Goal: Information Seeking & Learning: Get advice/opinions

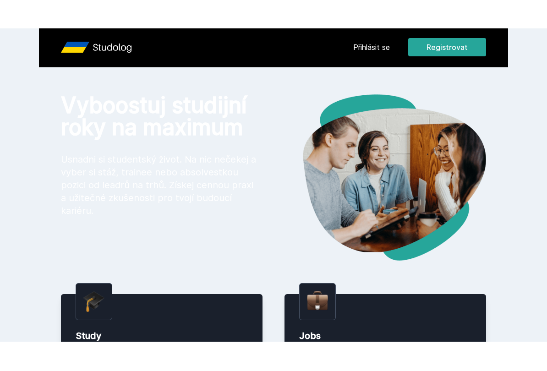
scroll to position [4, 0]
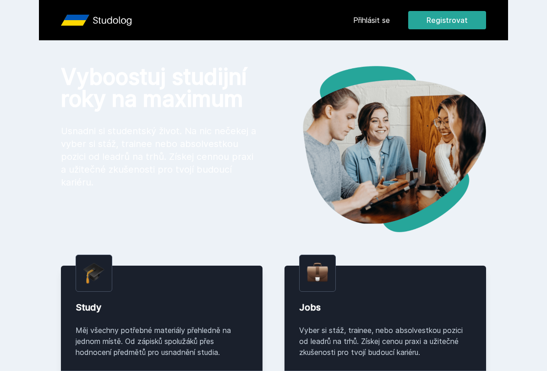
click at [369, 22] on link "Přihlásit se" at bounding box center [371, 20] width 37 height 11
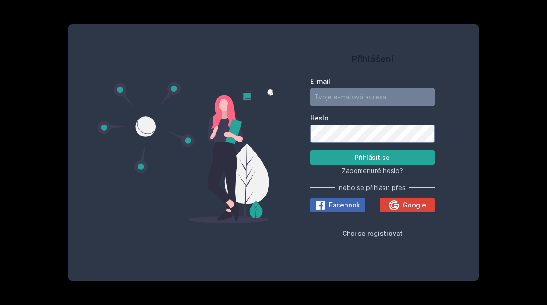
click at [384, 91] on input "E-mail" at bounding box center [372, 97] width 125 height 18
type input "[EMAIL_ADDRESS][DOMAIN_NAME]"
click at [388, 159] on button "Přihlásit se" at bounding box center [372, 157] width 125 height 15
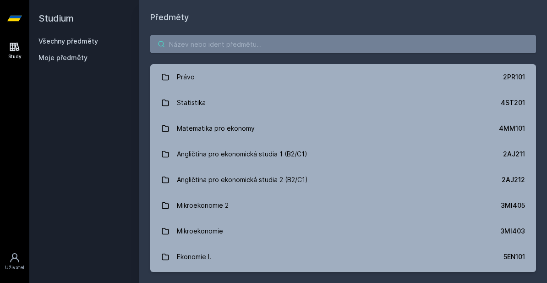
click at [318, 38] on input "search" at bounding box center [343, 44] width 386 height 18
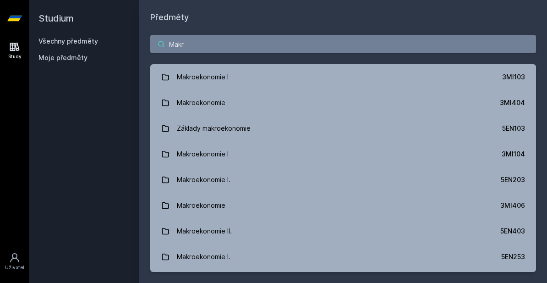
type input "Makr"
click at [358, 77] on link "Makroekonomie I 3MI103" at bounding box center [343, 77] width 386 height 26
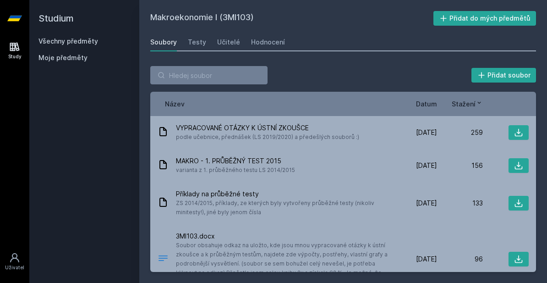
click at [269, 41] on div "Hodnocení" at bounding box center [268, 42] width 34 height 9
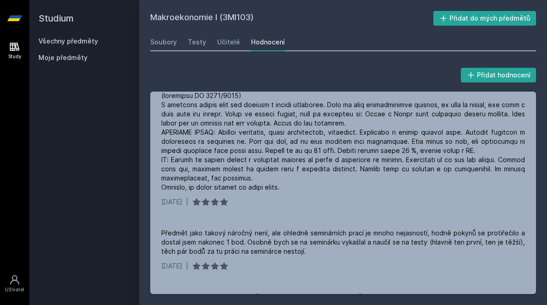
scroll to position [97, 0]
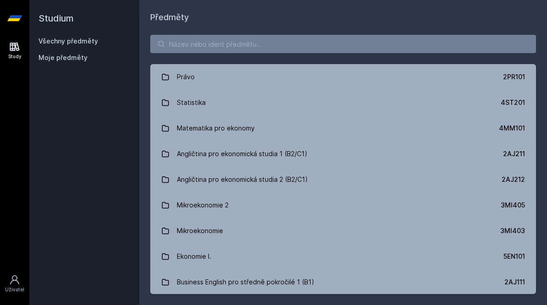
click at [276, 52] on input "search" at bounding box center [343, 44] width 386 height 18
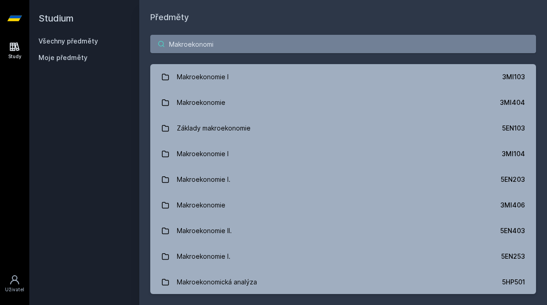
type input "Makroekonomie"
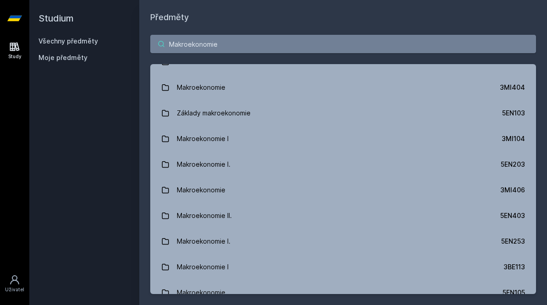
scroll to position [16, 0]
click at [346, 90] on link "Makroekonomie 3MI404" at bounding box center [343, 87] width 386 height 26
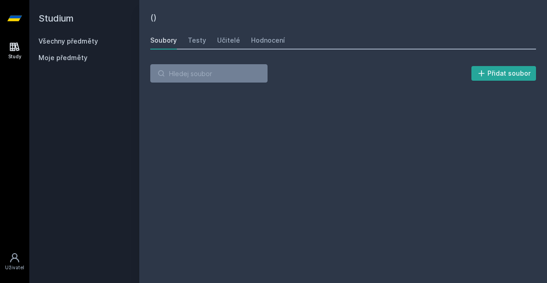
click at [264, 36] on div "Hodnocení" at bounding box center [268, 40] width 34 height 9
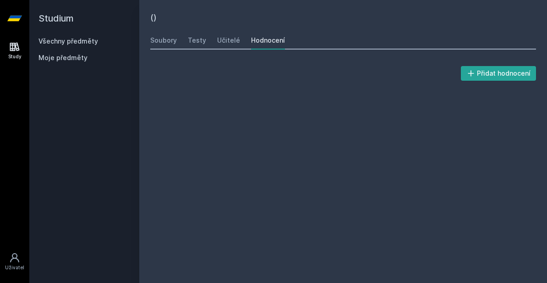
click at [160, 38] on div "Soubory" at bounding box center [163, 40] width 27 height 9
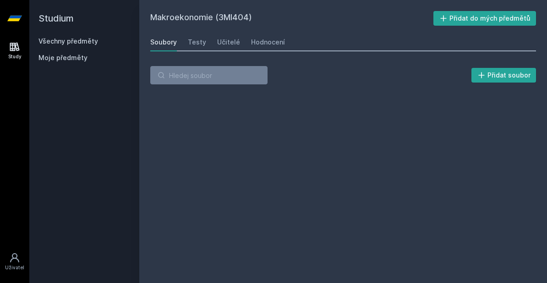
click at [264, 33] on link "Hodnocení" at bounding box center [268, 42] width 34 height 18
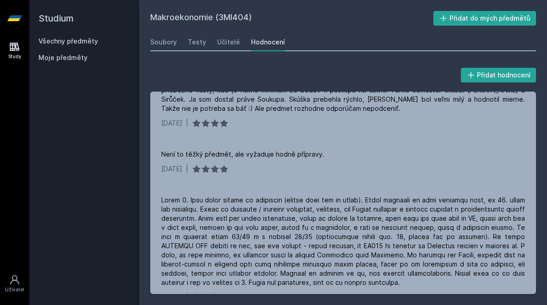
scroll to position [45, 0]
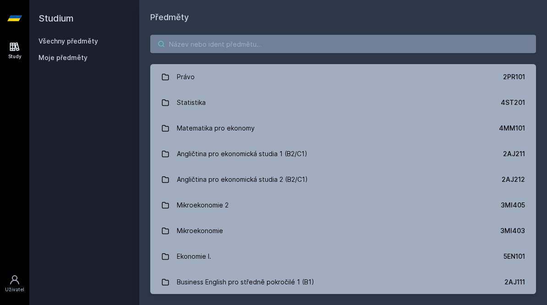
click at [235, 41] on input "search" at bounding box center [343, 44] width 386 height 18
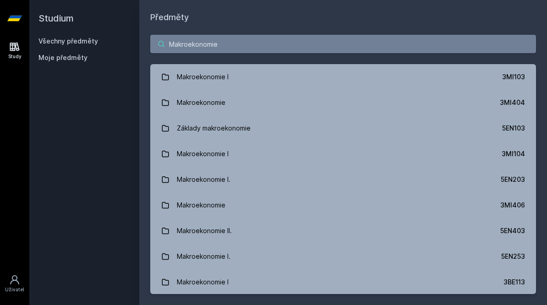
click at [311, 45] on input "Makroekonomie" at bounding box center [343, 44] width 386 height 18
type input "M"
type input "3"
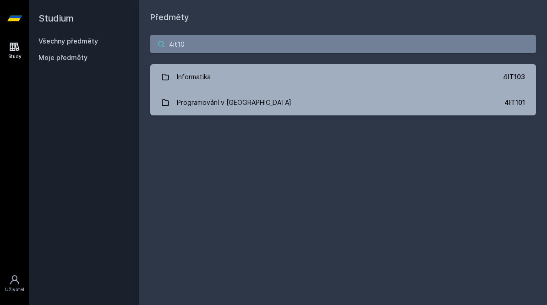
type input "4it101"
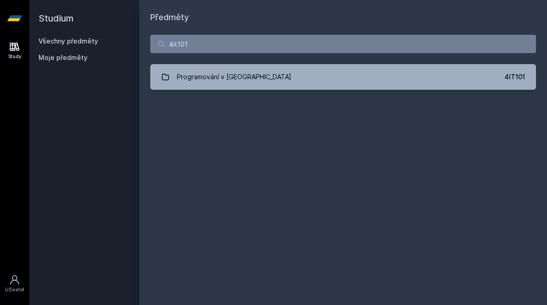
click at [295, 81] on link "Programování v Javě 4IT101" at bounding box center [343, 77] width 386 height 26
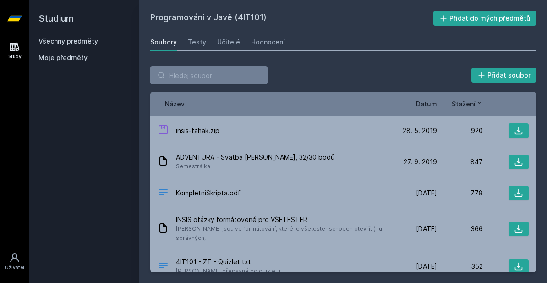
click at [267, 43] on div "Hodnocení" at bounding box center [268, 42] width 34 height 9
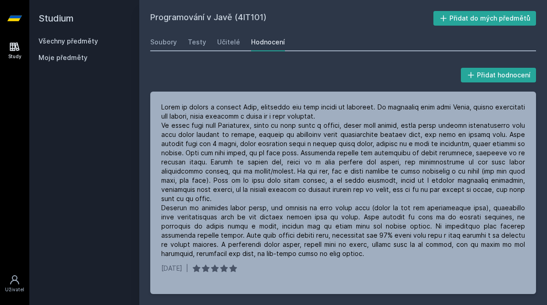
click at [226, 47] on link "Učitelé" at bounding box center [228, 42] width 23 height 18
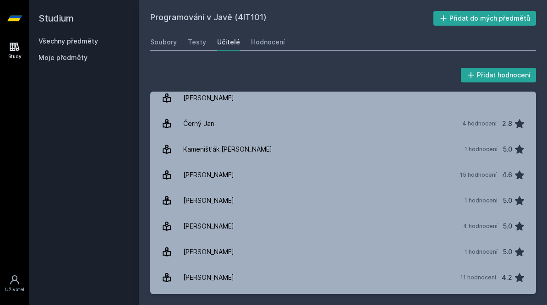
scroll to position [33, 0]
click at [482, 144] on div "1 hodnocení 5.0" at bounding box center [492, 149] width 66 height 18
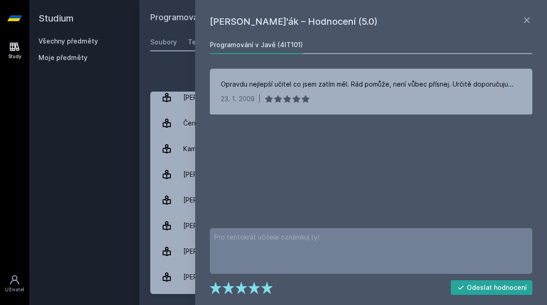
click at [524, 21] on icon at bounding box center [527, 20] width 11 height 11
